Goal: Information Seeking & Learning: Check status

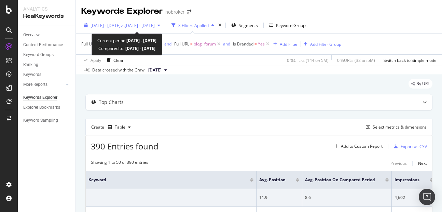
click at [120, 26] on span "2025 Aug. 1st - Aug. 31st" at bounding box center [105, 26] width 30 height 6
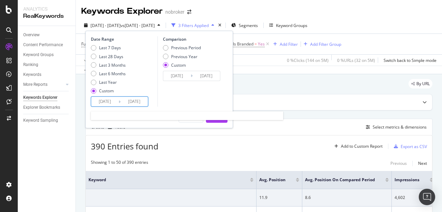
click at [99, 99] on input "2025/08/01" at bounding box center [104, 102] width 27 height 10
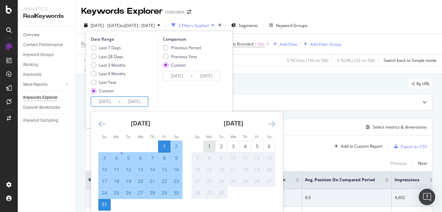
click at [211, 142] on div "1" at bounding box center [209, 146] width 12 height 11
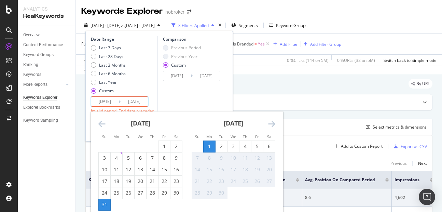
type input "[DATE]"
click at [268, 147] on div "6" at bounding box center [269, 146] width 12 height 7
type input "[DATE]"
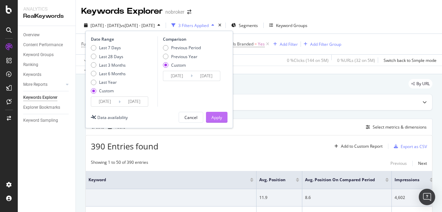
click at [217, 116] on div "Apply" at bounding box center [216, 117] width 11 height 6
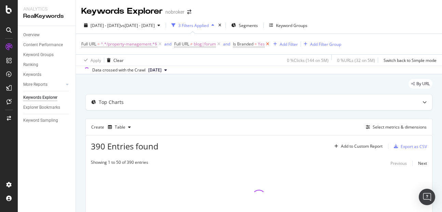
click at [267, 42] on icon at bounding box center [267, 44] width 6 height 7
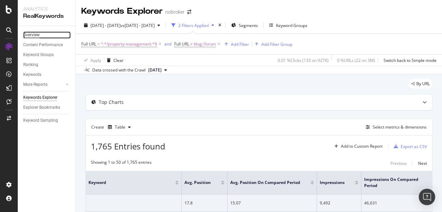
click at [31, 36] on div "Overview" at bounding box center [31, 34] width 16 height 7
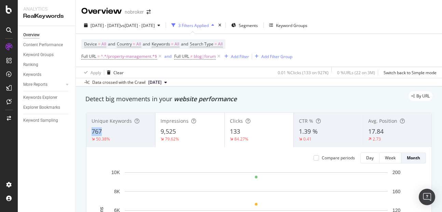
copy span "767"
drag, startPoint x: 92, startPoint y: 130, endPoint x: 114, endPoint y: 135, distance: 22.7
click at [114, 135] on div "767" at bounding box center [120, 131] width 58 height 9
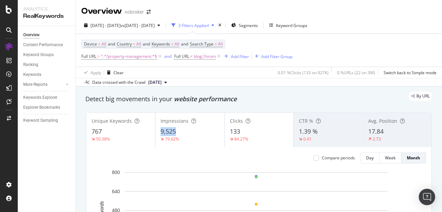
copy span "9,525"
drag, startPoint x: 161, startPoint y: 131, endPoint x: 181, endPoint y: 129, distance: 20.3
click at [181, 129] on div "9,525" at bounding box center [189, 131] width 58 height 9
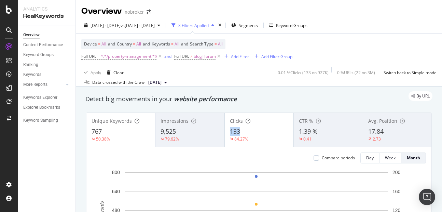
copy span "133"
drag, startPoint x: 224, startPoint y: 133, endPoint x: 241, endPoint y: 132, distance: 17.4
click at [241, 132] on div "Clicks 133 84.27%" at bounding box center [259, 129] width 69 height 31
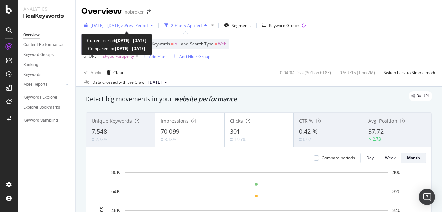
click at [116, 24] on span "[DATE] - [DATE]" at bounding box center [105, 26] width 30 height 6
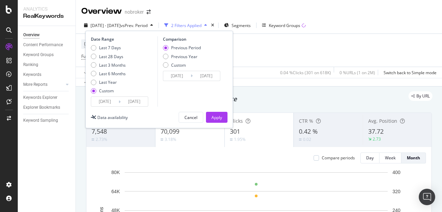
click at [126, 102] on input "[DATE]" at bounding box center [133, 102] width 27 height 10
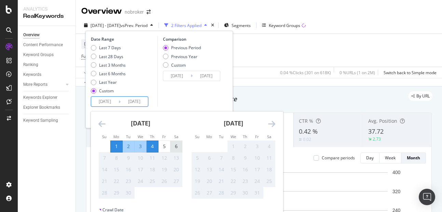
click at [175, 147] on div "6" at bounding box center [176, 146] width 12 height 7
type input "[DATE]"
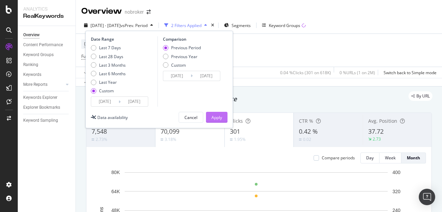
click at [216, 118] on div "Apply" at bounding box center [216, 117] width 11 height 6
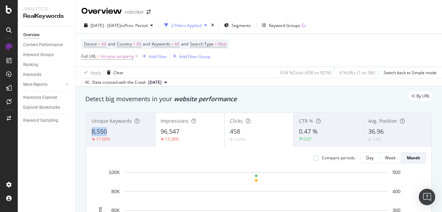
copy span "8,550"
drag, startPoint x: 86, startPoint y: 132, endPoint x: 120, endPoint y: 131, distance: 34.2
click at [120, 131] on div "Unique Keywords 8,550 17.96% Impressions 96,547 13.28% Clicks 458 4.09% CTR % 0…" at bounding box center [259, 209] width 354 height 205
copy span "96,547"
drag, startPoint x: 158, startPoint y: 128, endPoint x: 194, endPoint y: 129, distance: 35.8
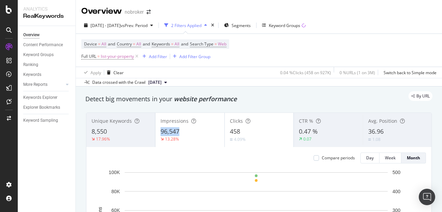
click at [194, 129] on div "Impressions 96,547 13.28%" at bounding box center [189, 129] width 69 height 31
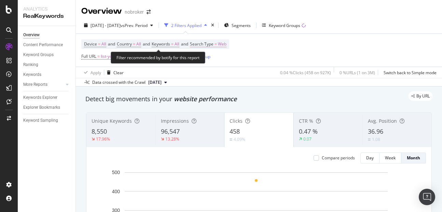
click at [226, 42] on span "Web" at bounding box center [222, 44] width 9 height 10
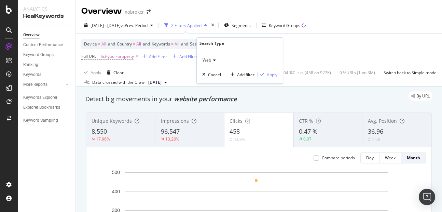
click at [208, 61] on span "Web" at bounding box center [206, 60] width 9 height 6
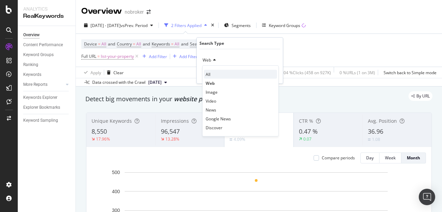
click at [211, 77] on div "All" at bounding box center [240, 74] width 73 height 9
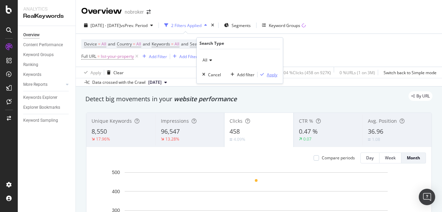
click at [272, 73] on div "Apply" at bounding box center [272, 75] width 11 height 6
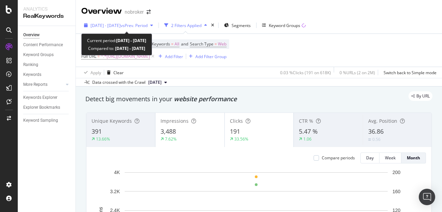
click at [120, 21] on div "[DATE] - [DATE] vs Prev. Period" at bounding box center [118, 25] width 74 height 10
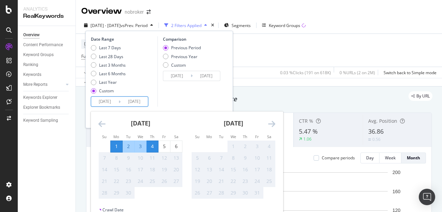
click at [131, 98] on input "2025/09/04" at bounding box center [133, 102] width 27 height 10
click at [172, 146] on div "6" at bounding box center [176, 146] width 12 height 7
type input "[DATE]"
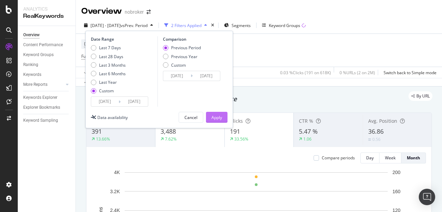
click at [213, 120] on div "Apply" at bounding box center [216, 117] width 11 height 6
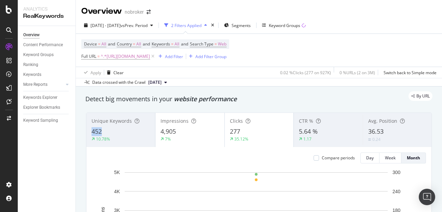
copy span "452"
drag, startPoint x: 90, startPoint y: 133, endPoint x: 114, endPoint y: 129, distance: 24.2
click at [114, 129] on div "Unique Keywords 452 10.78%" at bounding box center [120, 129] width 69 height 31
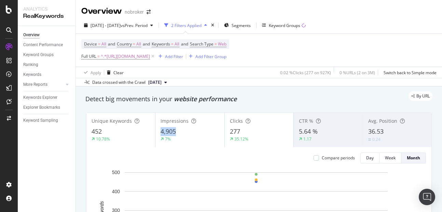
copy span "4,905"
drag, startPoint x: 159, startPoint y: 132, endPoint x: 189, endPoint y: 129, distance: 30.5
click at [189, 129] on div "Impressions 4,905 7%" at bounding box center [189, 129] width 69 height 31
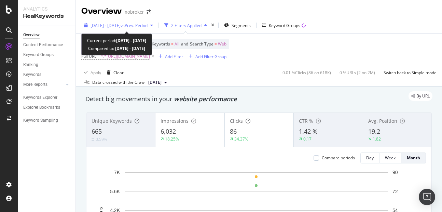
click at [115, 29] on div "[DATE] - [DATE] vs Prev. Period" at bounding box center [118, 25] width 74 height 10
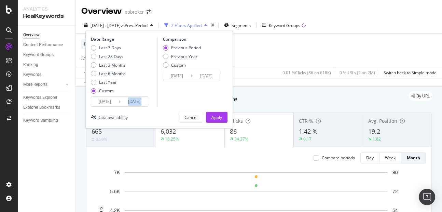
drag, startPoint x: 149, startPoint y: 105, endPoint x: 140, endPoint y: 103, distance: 9.0
click at [140, 103] on div "Date Range Last 7 Days Last 28 Days Last 3 Months Last 6 Months Last Year Custo…" at bounding box center [123, 71] width 65 height 70
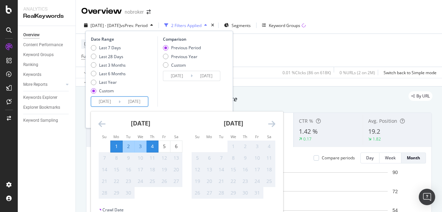
click at [140, 103] on input "[DATE]" at bounding box center [133, 102] width 27 height 10
click at [178, 150] on div "6" at bounding box center [176, 146] width 12 height 11
type input "[DATE]"
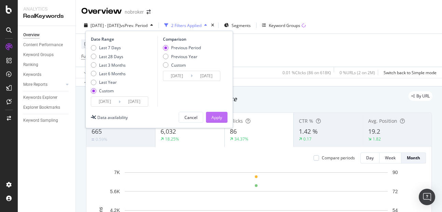
click at [215, 115] on div "Apply" at bounding box center [216, 117] width 11 height 6
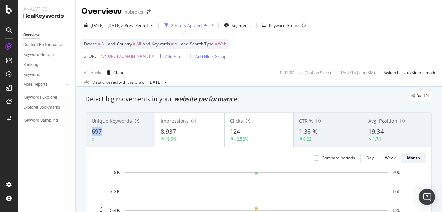
copy span "697"
drag, startPoint x: 91, startPoint y: 131, endPoint x: 109, endPoint y: 131, distance: 17.7
click at [109, 131] on div "Unique Keywords 697 -" at bounding box center [120, 129] width 69 height 31
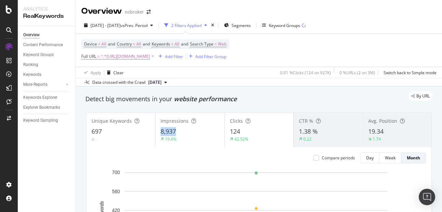
copy span "8,937"
drag, startPoint x: 157, startPoint y: 131, endPoint x: 188, endPoint y: 129, distance: 31.4
click at [188, 129] on div "Impressions 8,937 19.6%" at bounding box center [189, 129] width 69 height 31
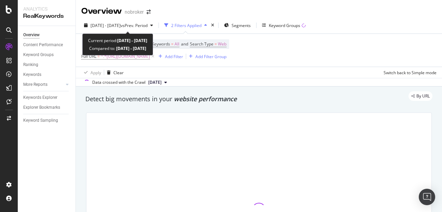
click at [120, 23] on span "[DATE] - [DATE]" at bounding box center [105, 26] width 30 height 6
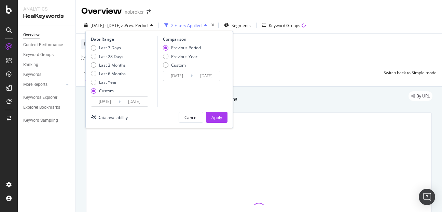
click at [142, 100] on input "[DATE]" at bounding box center [133, 102] width 27 height 10
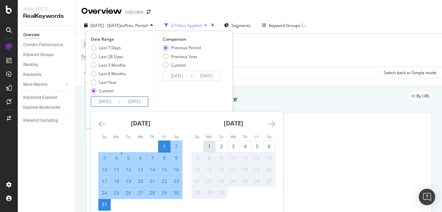
click at [209, 141] on div "1" at bounding box center [209, 146] width 12 height 11
type input "[DATE]"
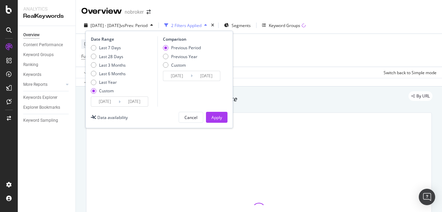
click at [108, 97] on input "[DATE]" at bounding box center [104, 102] width 27 height 10
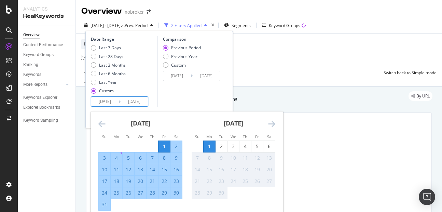
click at [211, 146] on div "1" at bounding box center [209, 146] width 12 height 7
type input "[DATE]"
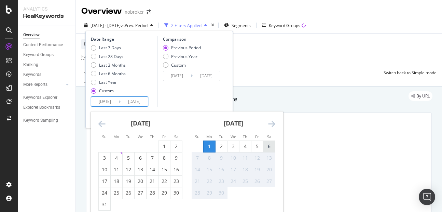
click at [269, 146] on div "6" at bounding box center [269, 146] width 12 height 7
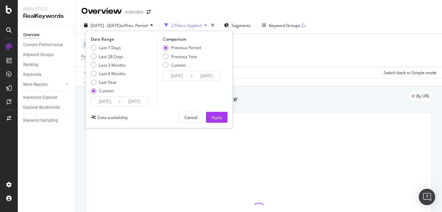
type input "[DATE]"
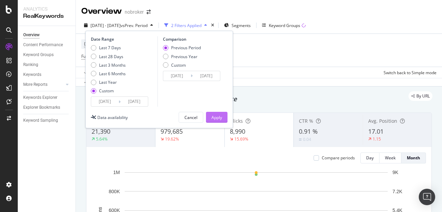
click at [218, 121] on div "Apply" at bounding box center [216, 117] width 11 height 10
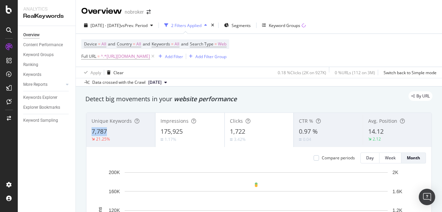
copy span "7,787"
drag, startPoint x: 90, startPoint y: 135, endPoint x: 115, endPoint y: 129, distance: 25.7
click at [115, 129] on div "Unique Keywords 7,787 21.25%" at bounding box center [120, 129] width 69 height 31
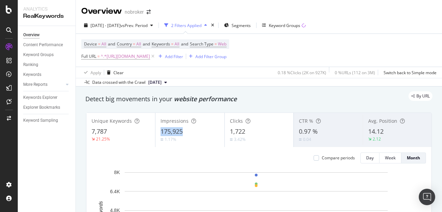
copy span "175,925"
drag, startPoint x: 158, startPoint y: 127, endPoint x: 192, endPoint y: 131, distance: 34.3
click at [192, 131] on div "Impressions 175,925 1.17%" at bounding box center [189, 129] width 69 height 31
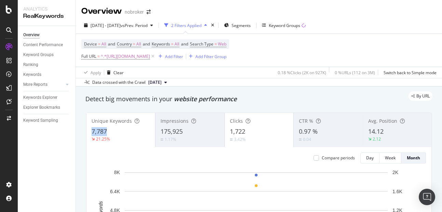
copy span "7,787"
drag, startPoint x: 90, startPoint y: 129, endPoint x: 116, endPoint y: 129, distance: 26.3
click at [116, 129] on div "Unique Keywords 7,787 21.25%" at bounding box center [120, 129] width 69 height 31
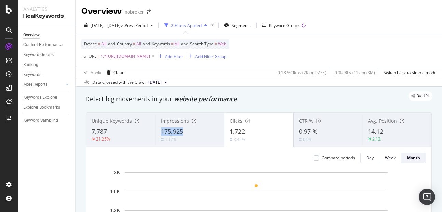
copy span "175,925"
drag, startPoint x: 158, startPoint y: 128, endPoint x: 191, endPoint y: 129, distance: 33.5
click at [191, 129] on div "Impressions 175,925 1.17%" at bounding box center [189, 129] width 69 height 31
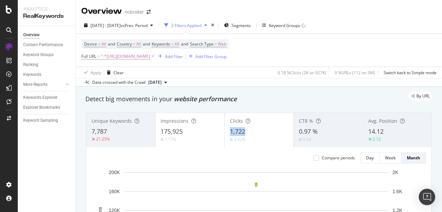
copy span "1,722"
drag, startPoint x: 227, startPoint y: 133, endPoint x: 251, endPoint y: 134, distance: 23.6
click at [251, 134] on div "1,722" at bounding box center [259, 131] width 58 height 9
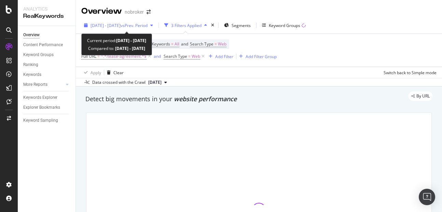
click at [120, 24] on span "[DATE] - [DATE]" at bounding box center [105, 26] width 30 height 6
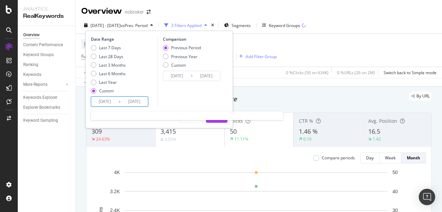
click at [140, 104] on input "[DATE]" at bounding box center [133, 102] width 27 height 10
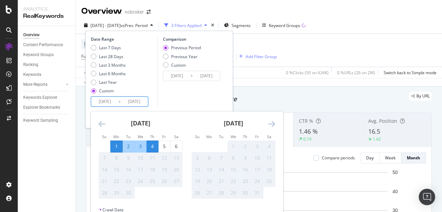
click at [172, 152] on div "13" at bounding box center [176, 157] width 12 height 11
click at [174, 142] on div "6" at bounding box center [176, 146] width 12 height 11
type input "[DATE]"
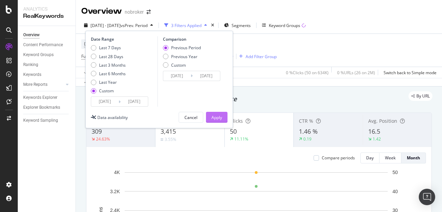
click at [212, 118] on div "Apply" at bounding box center [216, 117] width 11 height 6
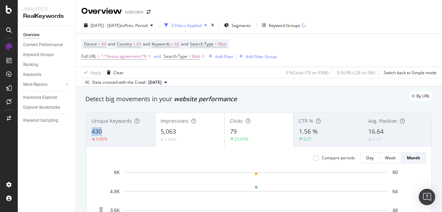
copy span "430"
drag, startPoint x: 89, startPoint y: 130, endPoint x: 106, endPoint y: 132, distance: 17.2
click at [106, 132] on div "Unique Keywords 430 9.85%" at bounding box center [120, 129] width 69 height 31
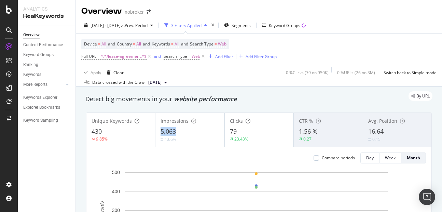
copy span "5,063"
drag, startPoint x: 159, startPoint y: 132, endPoint x: 199, endPoint y: 133, distance: 40.3
click at [199, 133] on div "Impressions 5,063 1.66%" at bounding box center [189, 129] width 69 height 31
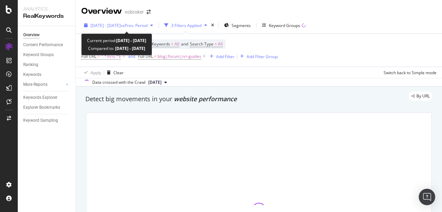
click at [120, 28] on span "[DATE] - [DATE]" at bounding box center [105, 26] width 30 height 6
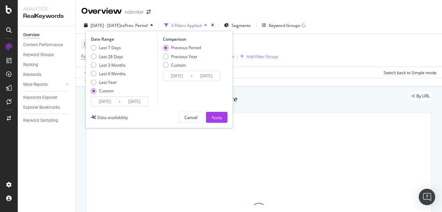
click at [132, 101] on input "[DATE]" at bounding box center [133, 102] width 27 height 10
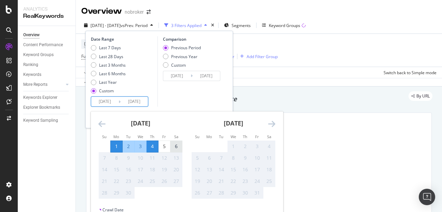
click at [174, 145] on div "6" at bounding box center [176, 146] width 12 height 7
type input "[DATE]"
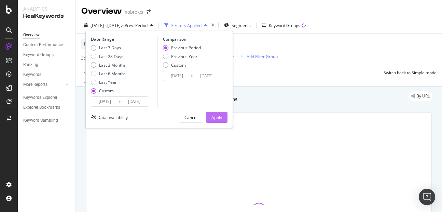
click at [216, 115] on div "Apply" at bounding box center [216, 117] width 11 height 6
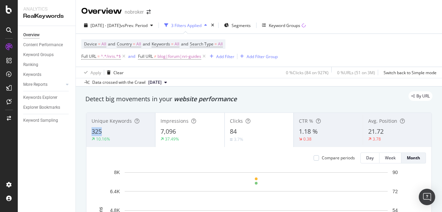
copy div "325"
drag, startPoint x: 88, startPoint y: 125, endPoint x: 113, endPoint y: 128, distance: 24.8
click at [113, 128] on div "Unique Keywords 325 10.16%" at bounding box center [120, 129] width 69 height 31
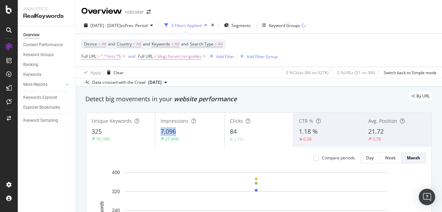
copy span "7,096"
drag, startPoint x: 157, startPoint y: 130, endPoint x: 189, endPoint y: 133, distance: 32.2
click at [189, 133] on div "Impressions 7,096 37.49%" at bounding box center [189, 129] width 69 height 31
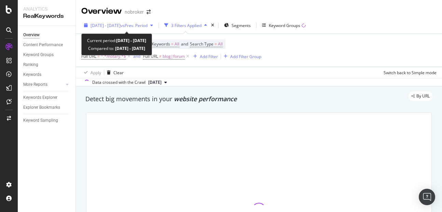
click at [101, 26] on span "[DATE] - [DATE]" at bounding box center [105, 26] width 30 height 6
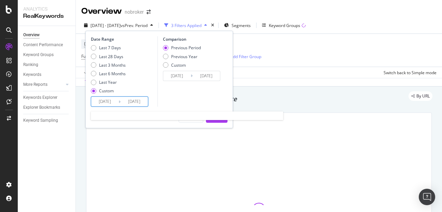
click at [110, 101] on input "[DATE]" at bounding box center [104, 102] width 27 height 10
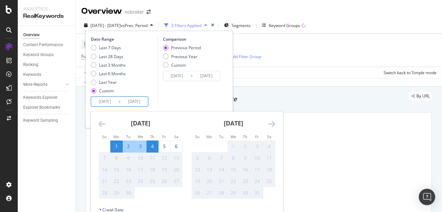
click at [133, 100] on input "[DATE]" at bounding box center [133, 102] width 27 height 10
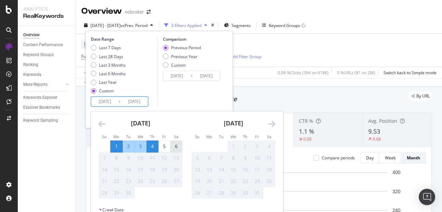
click at [175, 148] on div "6" at bounding box center [176, 146] width 12 height 7
type input "[DATE]"
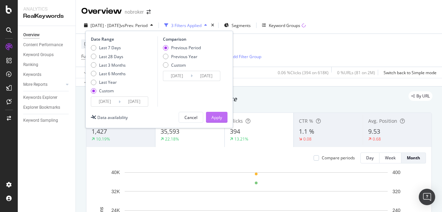
click at [221, 117] on div "Apply" at bounding box center [216, 117] width 11 height 6
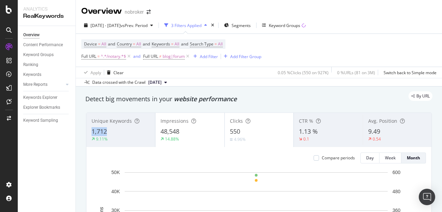
copy span "1,712"
drag, startPoint x: 87, startPoint y: 126, endPoint x: 118, endPoint y: 130, distance: 31.3
click at [118, 130] on div "Unique Keywords 1,712 9.11%" at bounding box center [120, 129] width 69 height 31
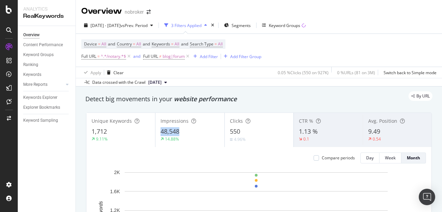
copy span "48,548"
drag, startPoint x: 156, startPoint y: 131, endPoint x: 191, endPoint y: 133, distance: 35.5
click at [191, 133] on div "Impressions 48,548 14.88%" at bounding box center [189, 129] width 69 height 31
